Goal: Task Accomplishment & Management: Use online tool/utility

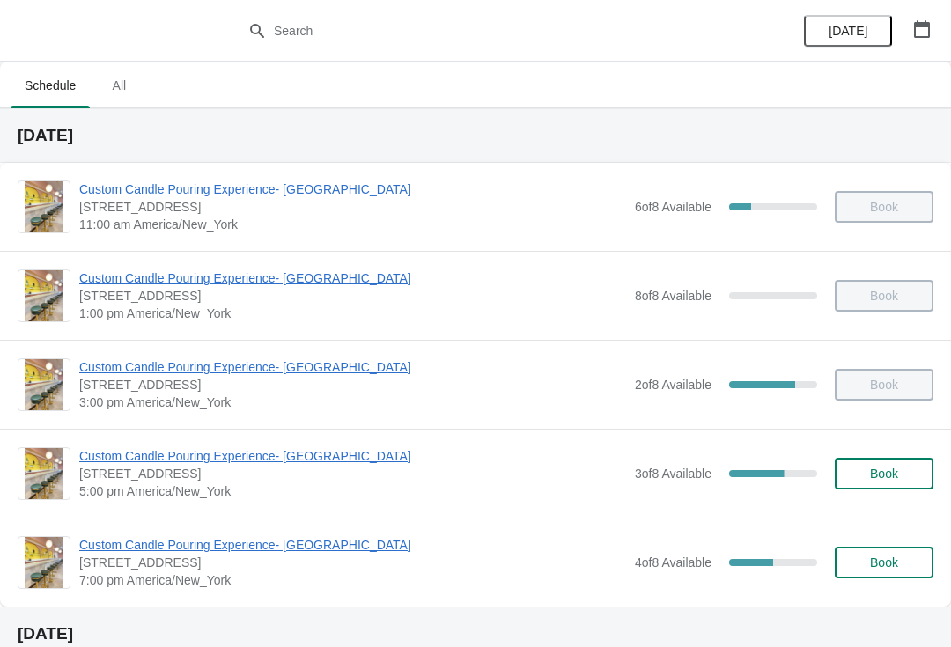
click at [118, 474] on span "[STREET_ADDRESS]" at bounding box center [352, 474] width 547 height 18
click at [109, 464] on span "Custom Candle Pouring Experience- [GEOGRAPHIC_DATA]" at bounding box center [352, 456] width 547 height 18
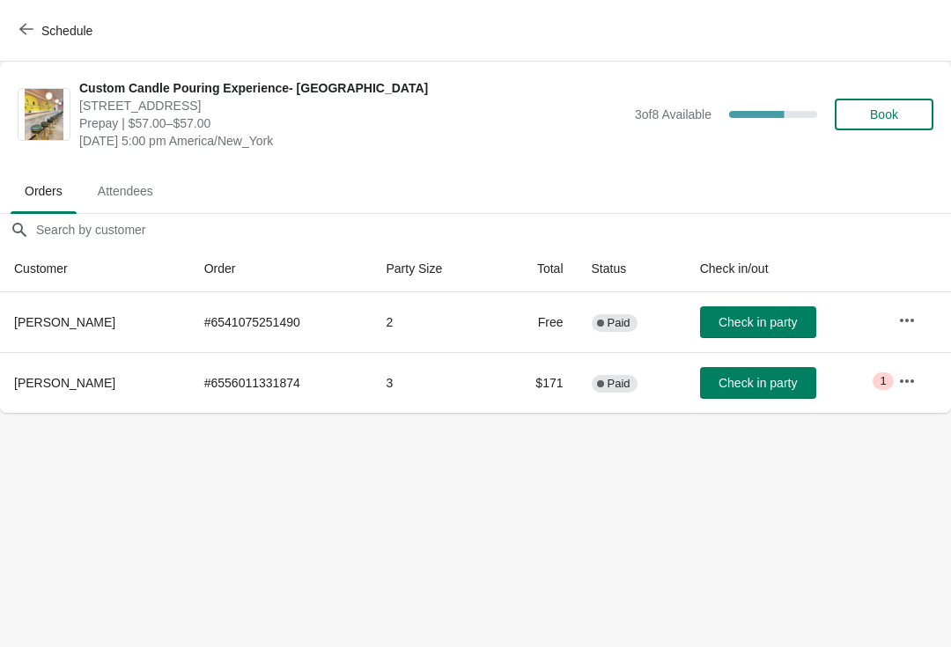
click at [738, 371] on button "Check in party" at bounding box center [758, 383] width 116 height 32
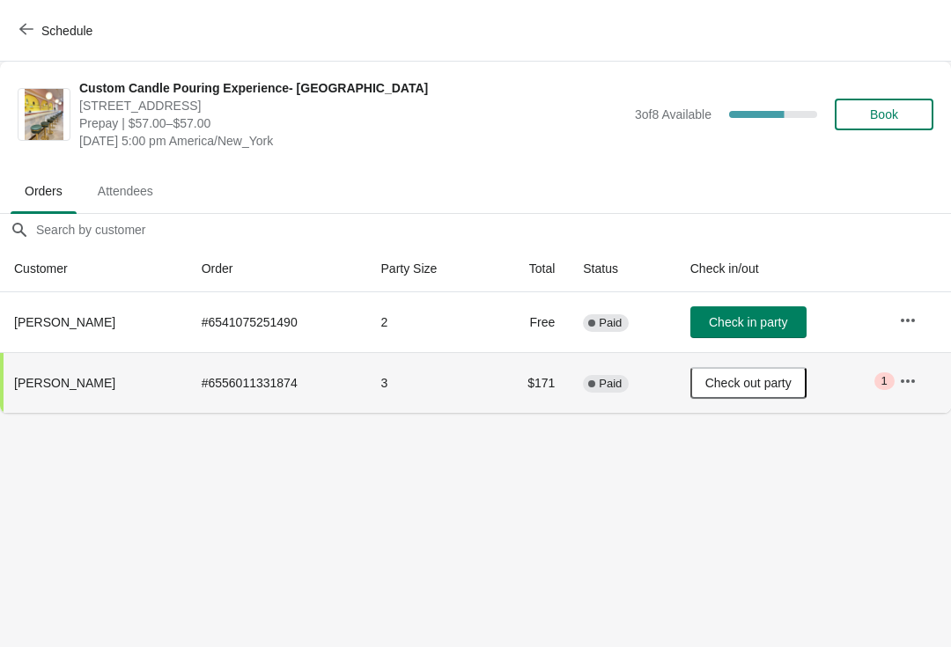
click at [907, 332] on button "button" at bounding box center [908, 321] width 32 height 32
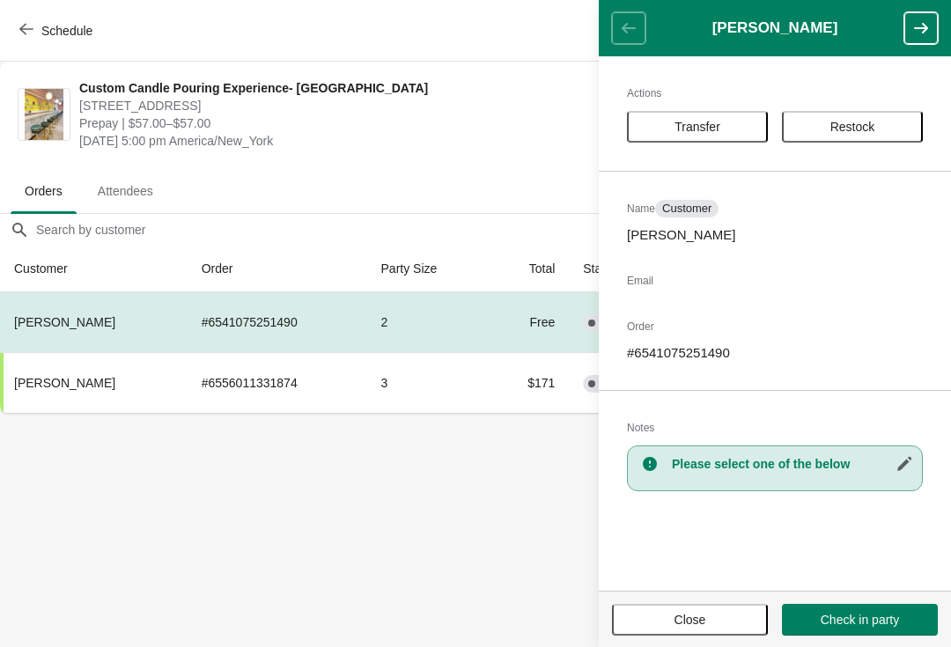
click at [485, 521] on body "Schedule Custom Candle Pouring Experience- Delray Beach 415 East Atlantic Avenu…" at bounding box center [475, 323] width 951 height 647
click at [319, 518] on body "Schedule Custom Candle Pouring Experience- Delray Beach 415 East Atlantic Avenu…" at bounding box center [475, 323] width 951 height 647
click at [328, 541] on body "Schedule Custom Candle Pouring Experience- Delray Beach 415 East Atlantic Avenu…" at bounding box center [475, 323] width 951 height 647
click at [666, 604] on button "Close" at bounding box center [690, 620] width 156 height 32
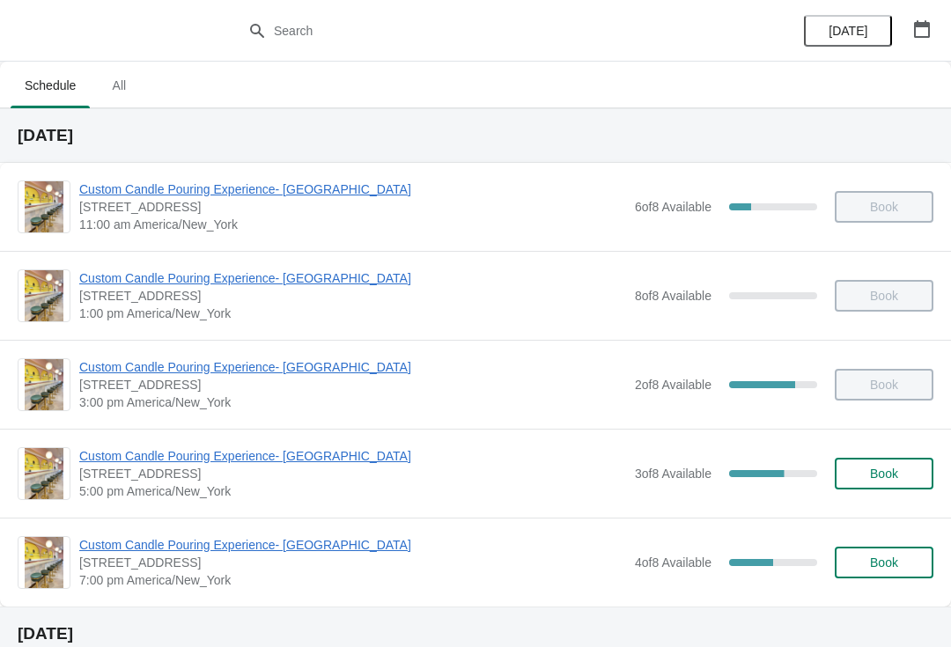
click at [159, 457] on span "Custom Candle Pouring Experience- [GEOGRAPHIC_DATA]" at bounding box center [352, 456] width 547 height 18
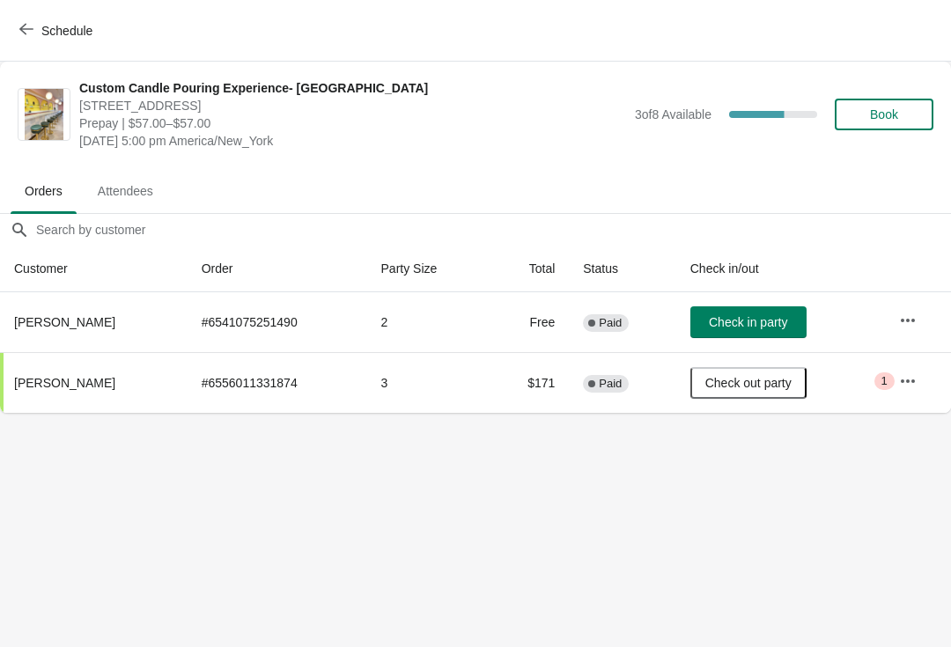
click at [750, 311] on button "Check in party" at bounding box center [748, 322] width 116 height 32
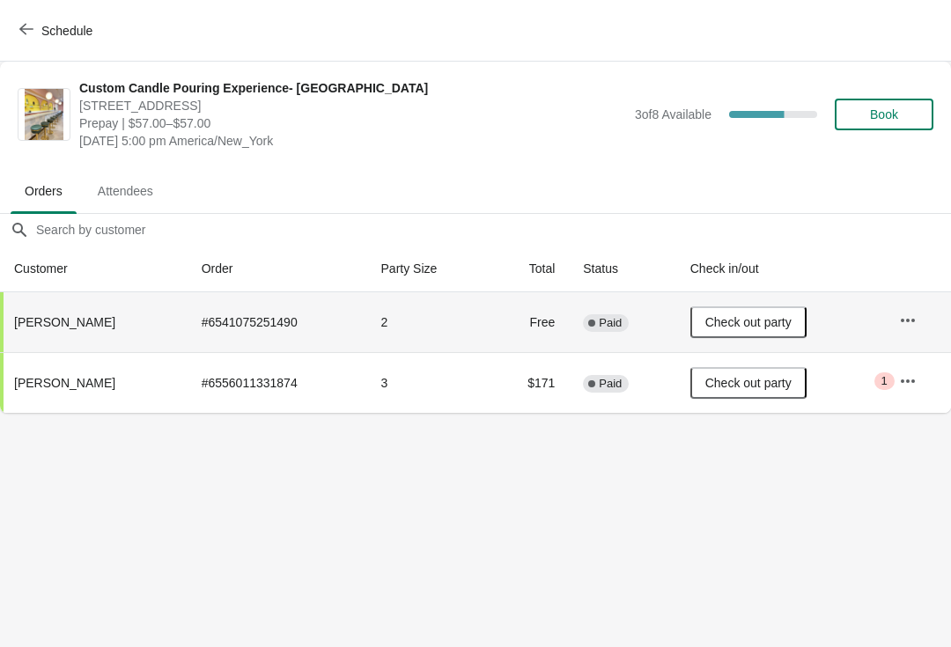
click at [39, 42] on button "Schedule" at bounding box center [58, 31] width 98 height 32
